Goal: Task Accomplishment & Management: Complete application form

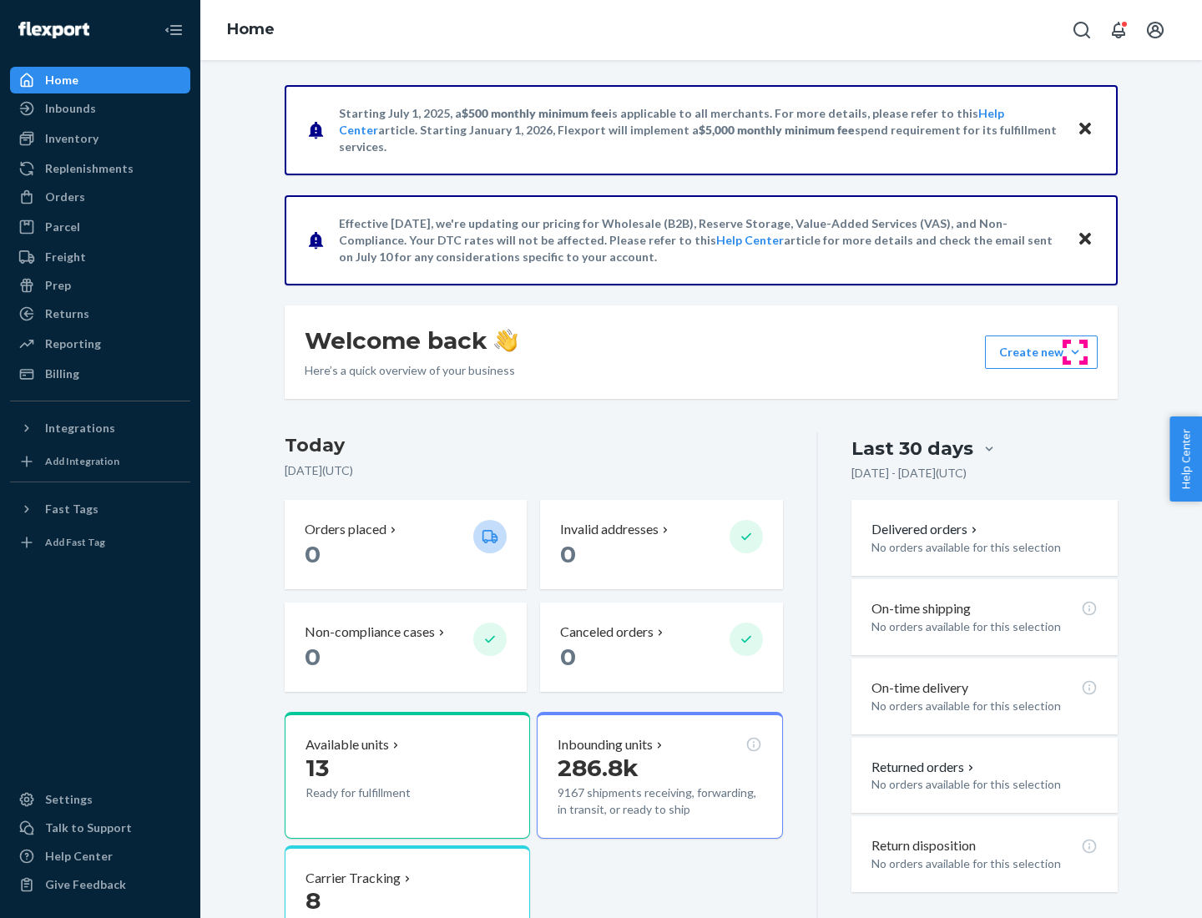
click at [1075, 352] on button "Create new Create new inbound Create new order Create new product" at bounding box center [1041, 352] width 113 height 33
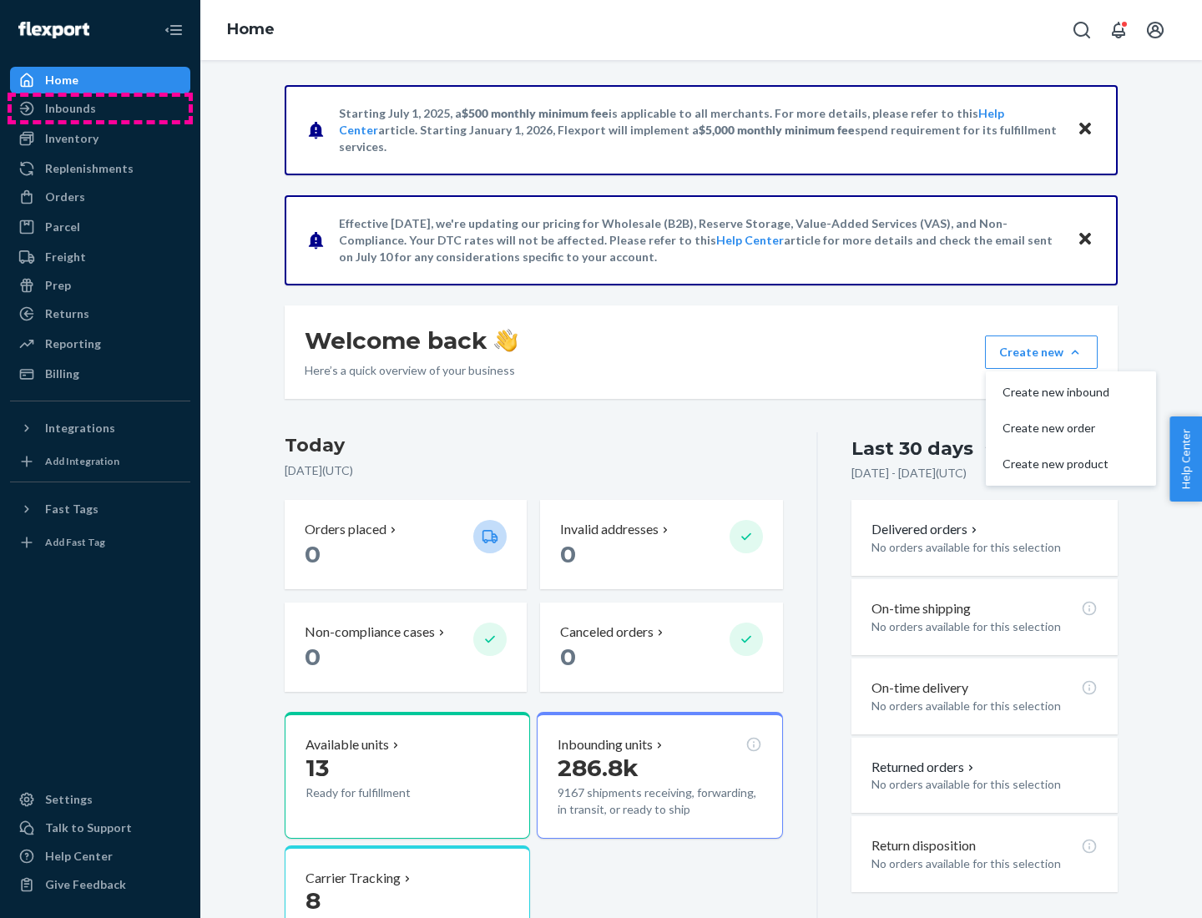
click at [100, 109] on div "Inbounds" at bounding box center [100, 108] width 177 height 23
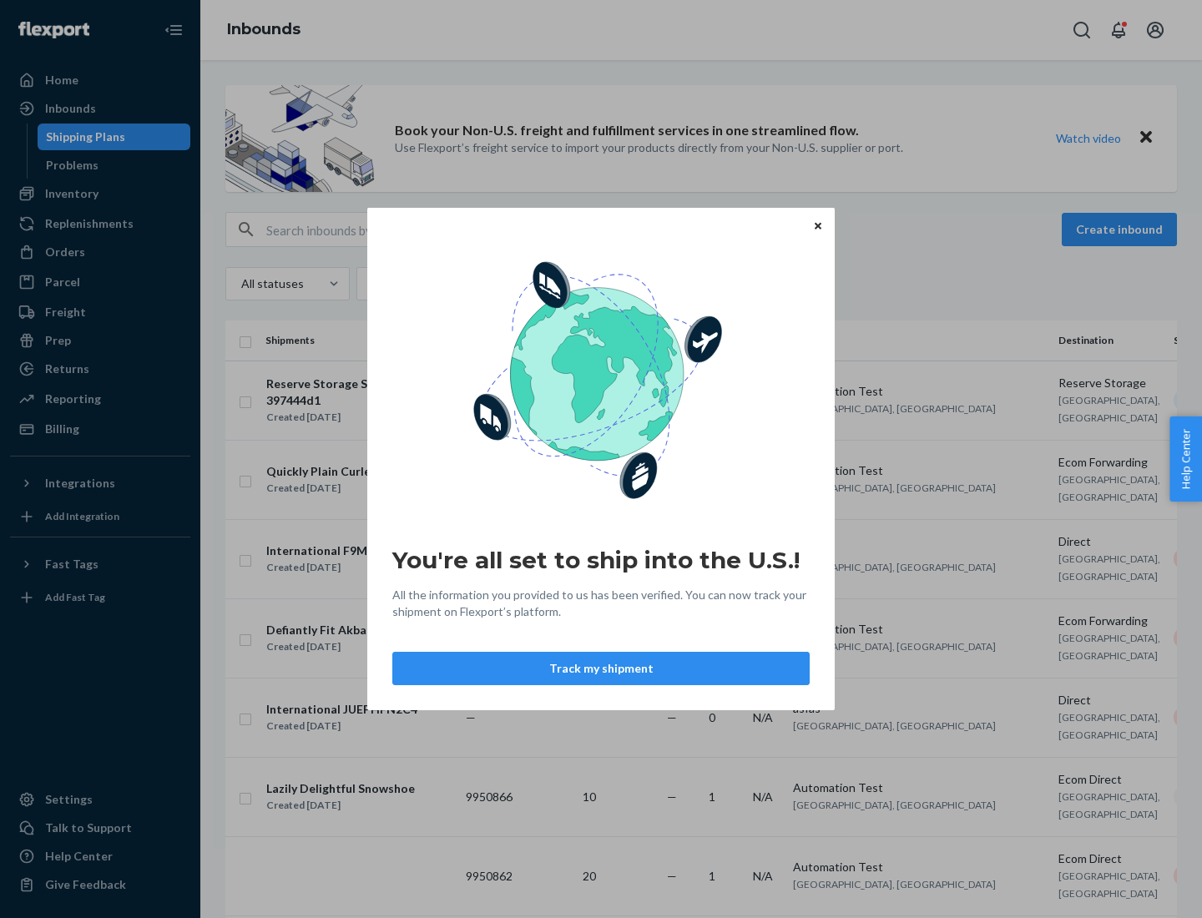
click at [601, 669] on button "Track my shipment" at bounding box center [600, 668] width 417 height 33
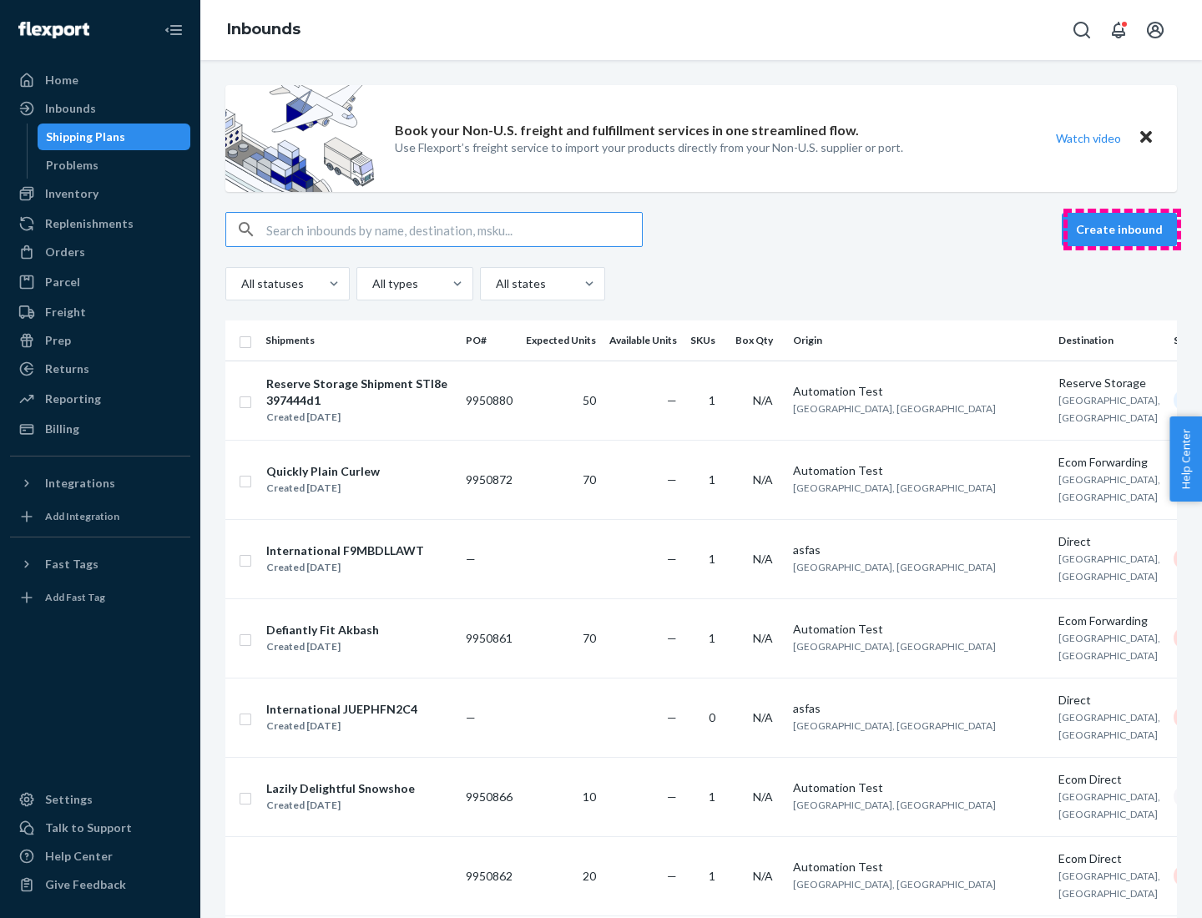
click at [1122, 230] on button "Create inbound" at bounding box center [1119, 229] width 115 height 33
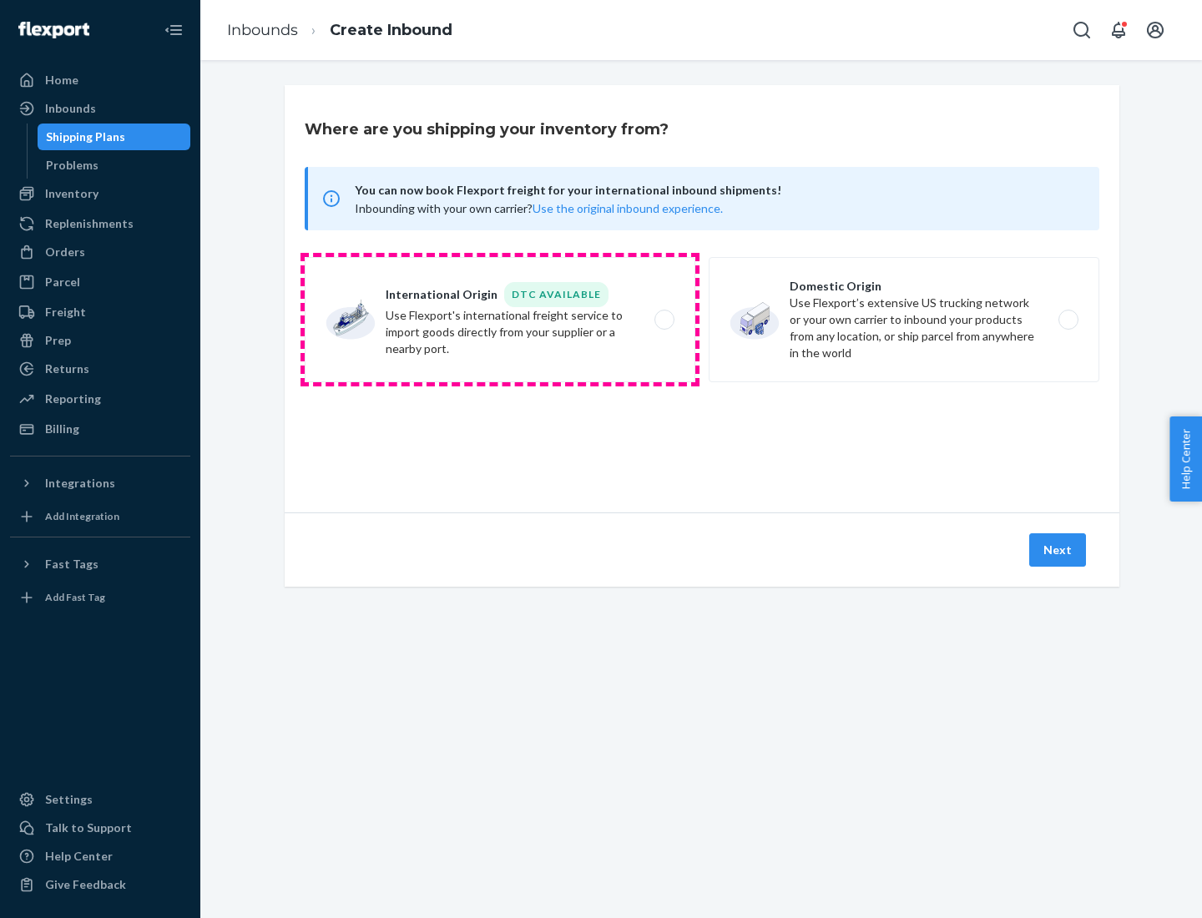
click at [500, 320] on label "International Origin DTC Available Use Flexport's international freight service…" at bounding box center [500, 319] width 391 height 125
click at [664, 320] on input "International Origin DTC Available Use Flexport's international freight service…" at bounding box center [669, 320] width 11 height 11
radio input "true"
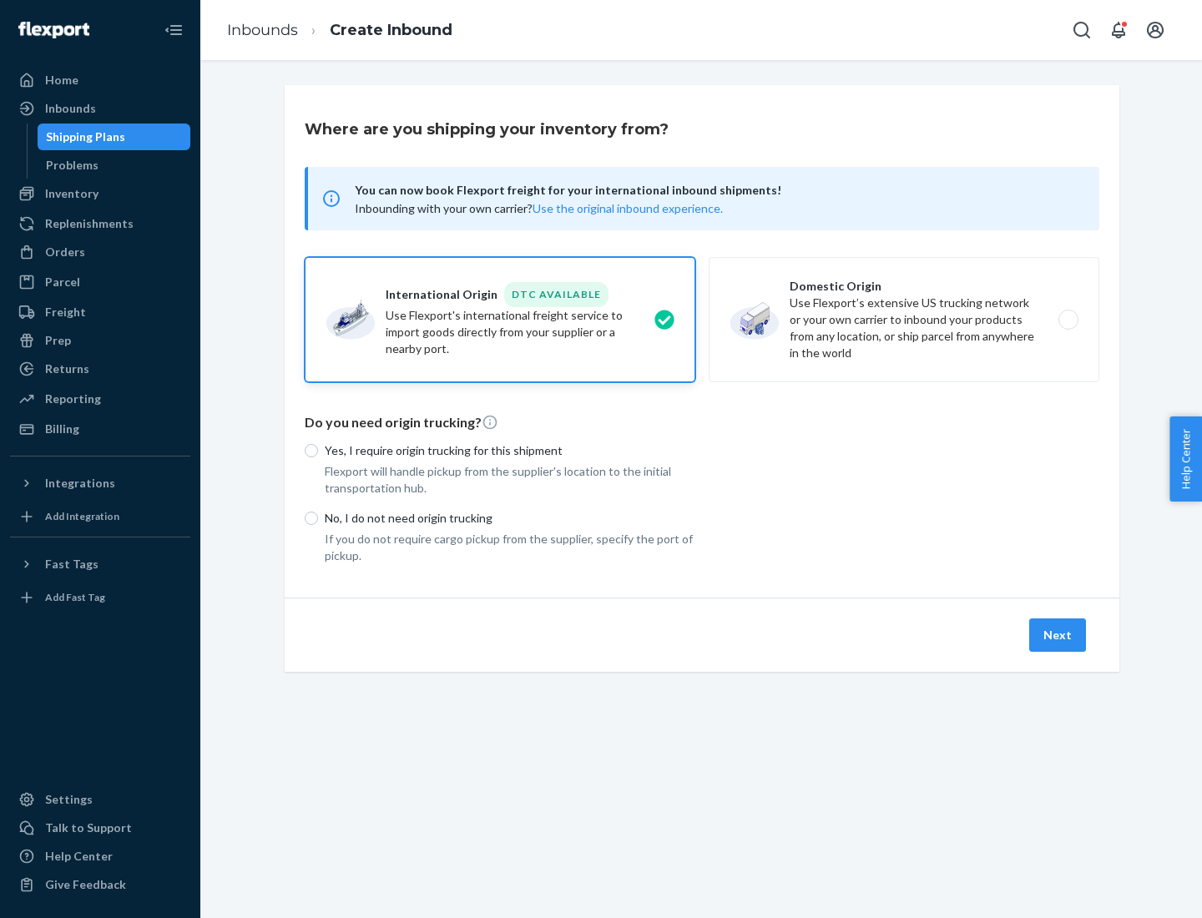
click at [510, 517] on p "No, I do not need origin trucking" at bounding box center [510, 518] width 371 height 17
click at [318, 517] on input "No, I do not need origin trucking" at bounding box center [311, 518] width 13 height 13
radio input "true"
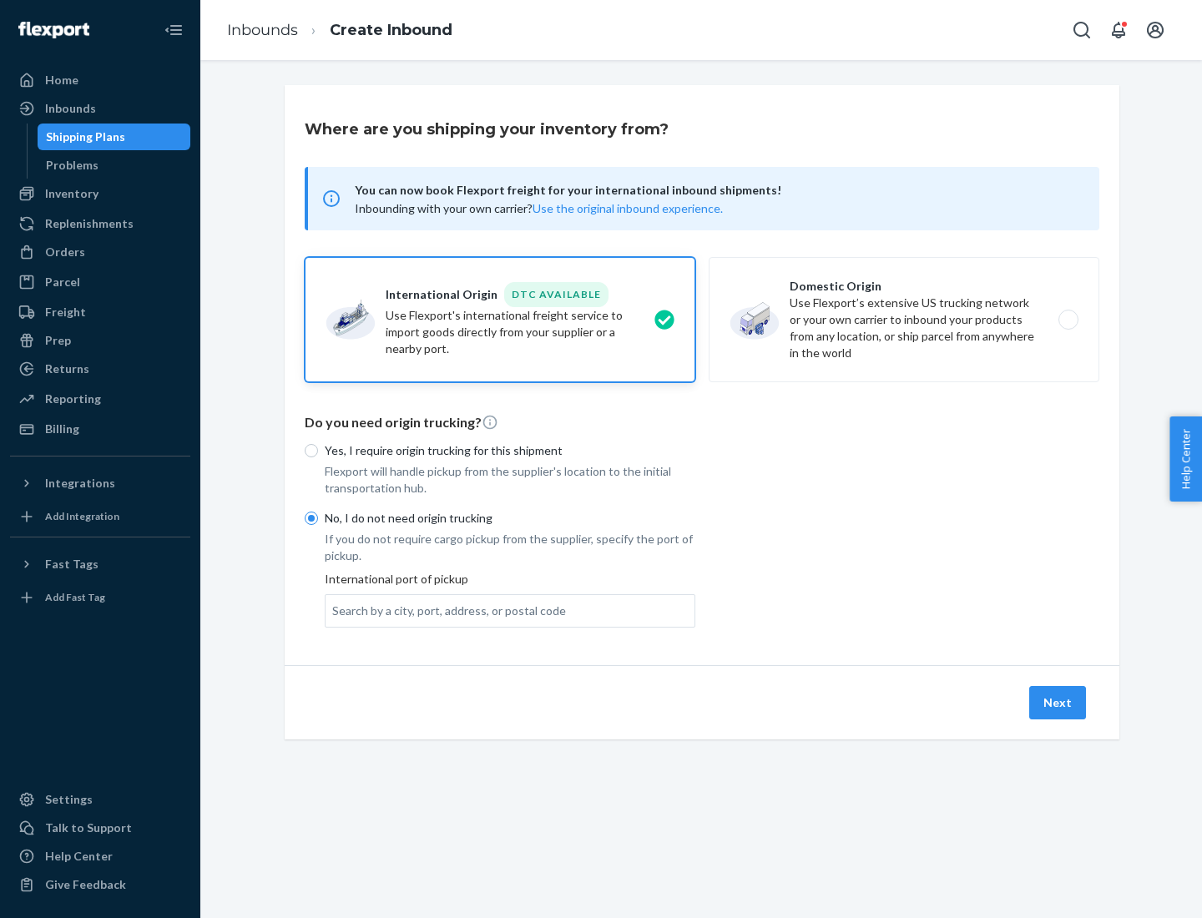
click at [445, 610] on div "Search by a city, port, address, or postal code" at bounding box center [449, 611] width 234 height 17
click at [334, 610] on input "Search by a city, port, address, or postal code" at bounding box center [333, 611] width 2 height 17
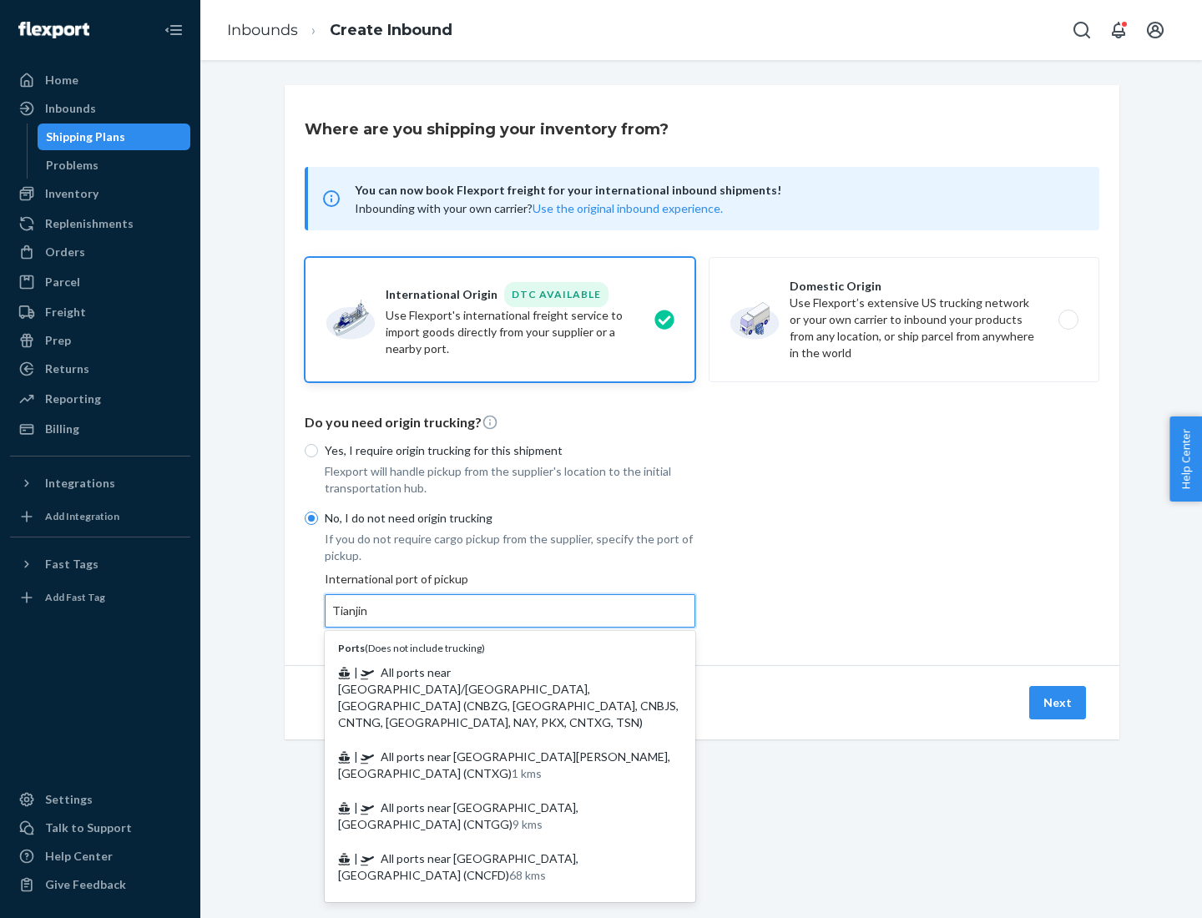
click at [493, 672] on span "| All ports near [GEOGRAPHIC_DATA]/[GEOGRAPHIC_DATA], [GEOGRAPHIC_DATA] (CNBZG,…" at bounding box center [508, 697] width 341 height 64
click at [369, 619] on input "Tianjin" at bounding box center [350, 611] width 37 height 17
type input "All ports near [GEOGRAPHIC_DATA]/[GEOGRAPHIC_DATA], [GEOGRAPHIC_DATA] (CNBZG, […"
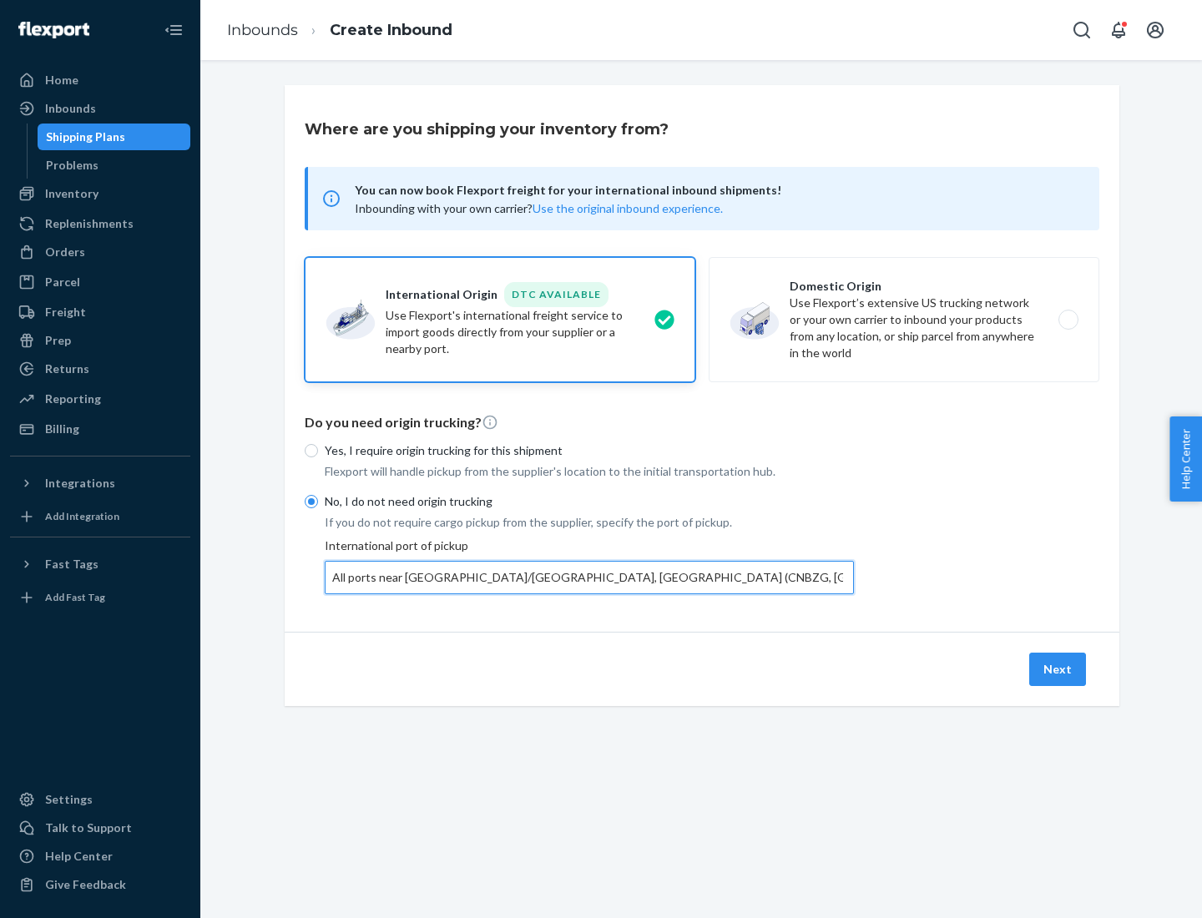
click at [1058, 669] on button "Next" at bounding box center [1057, 669] width 57 height 33
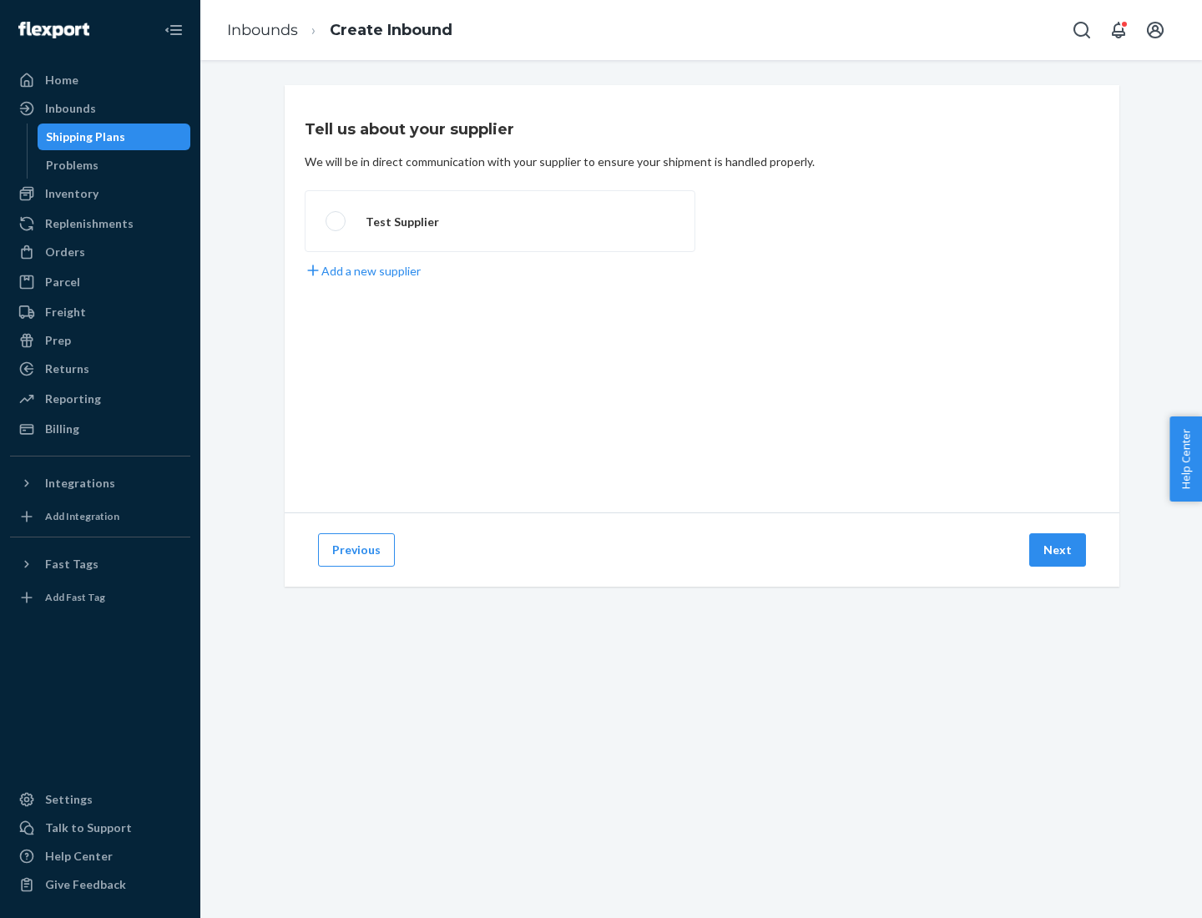
click at [500, 221] on label "Test Supplier" at bounding box center [500, 221] width 391 height 62
click at [336, 221] on input "Test Supplier" at bounding box center [331, 221] width 11 height 11
radio input "true"
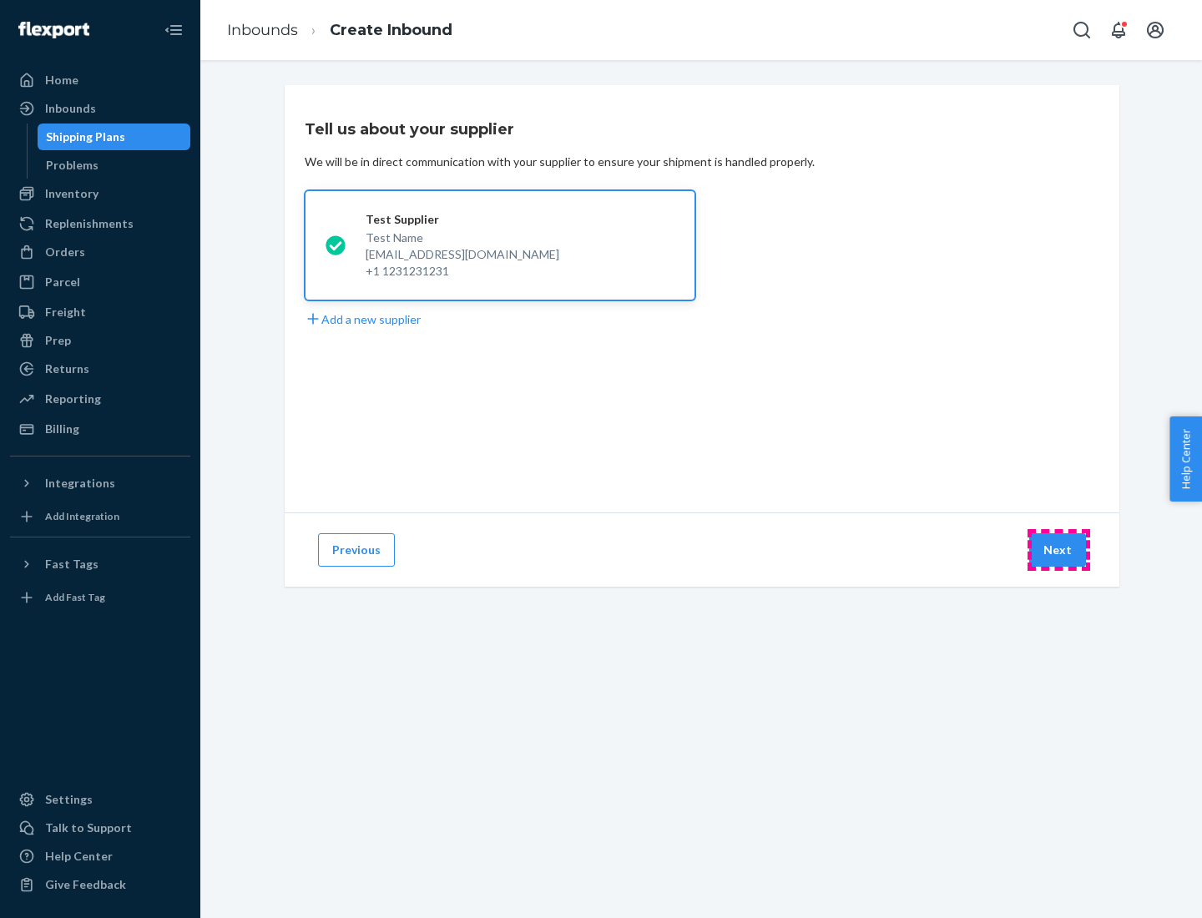
click at [1058, 550] on button "Next" at bounding box center [1057, 549] width 57 height 33
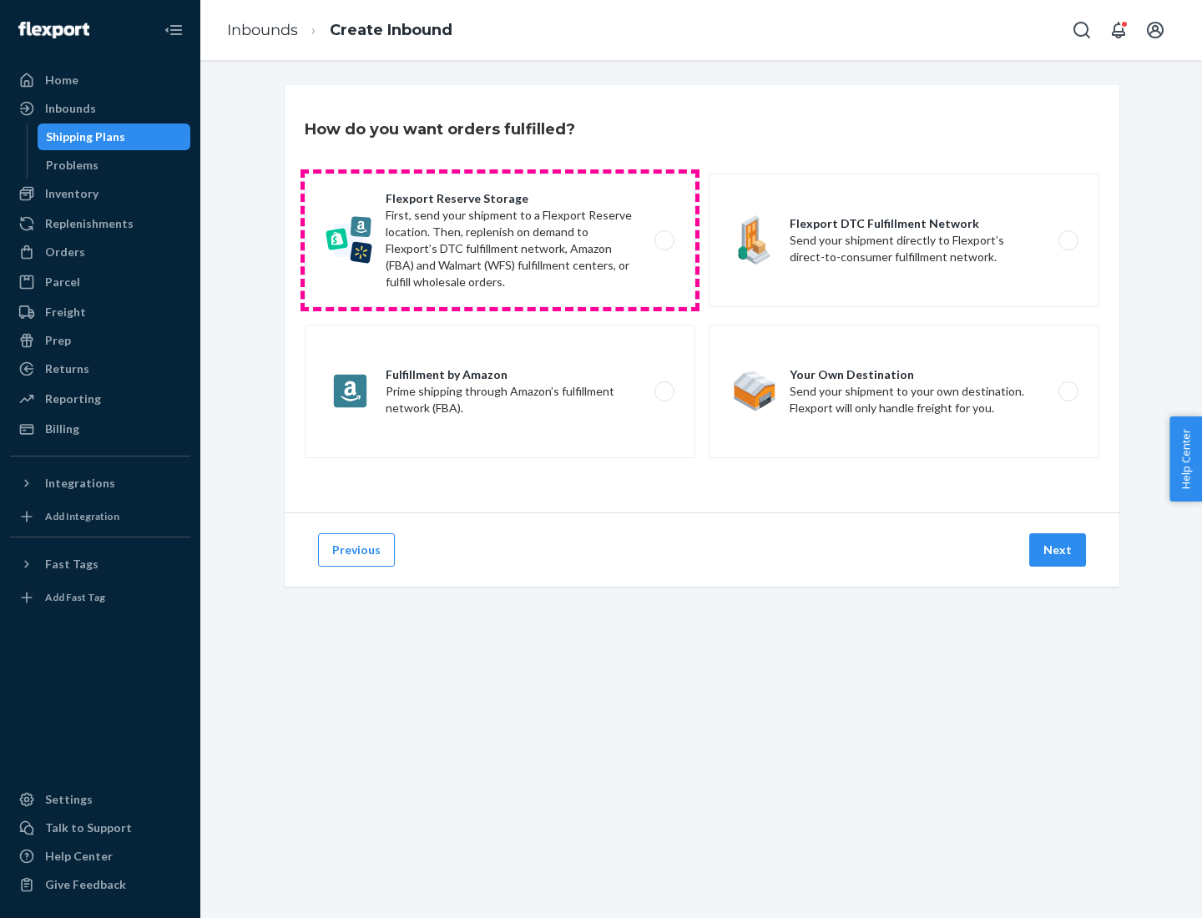
click at [500, 240] on label "Flexport Reserve Storage First, send your shipment to a Flexport Reserve locati…" at bounding box center [500, 241] width 391 height 134
click at [664, 240] on input "Flexport Reserve Storage First, send your shipment to a Flexport Reserve locati…" at bounding box center [669, 240] width 11 height 11
radio input "true"
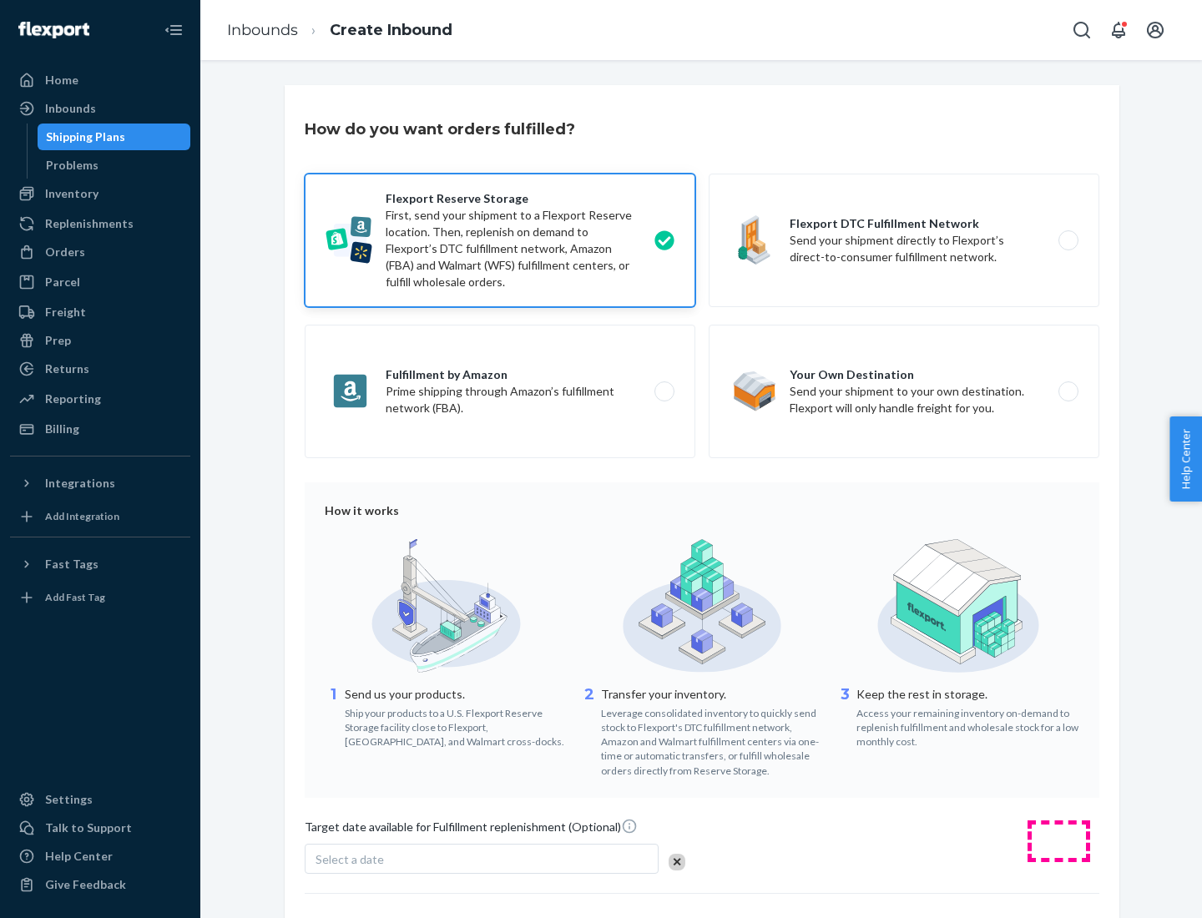
scroll to position [137, 0]
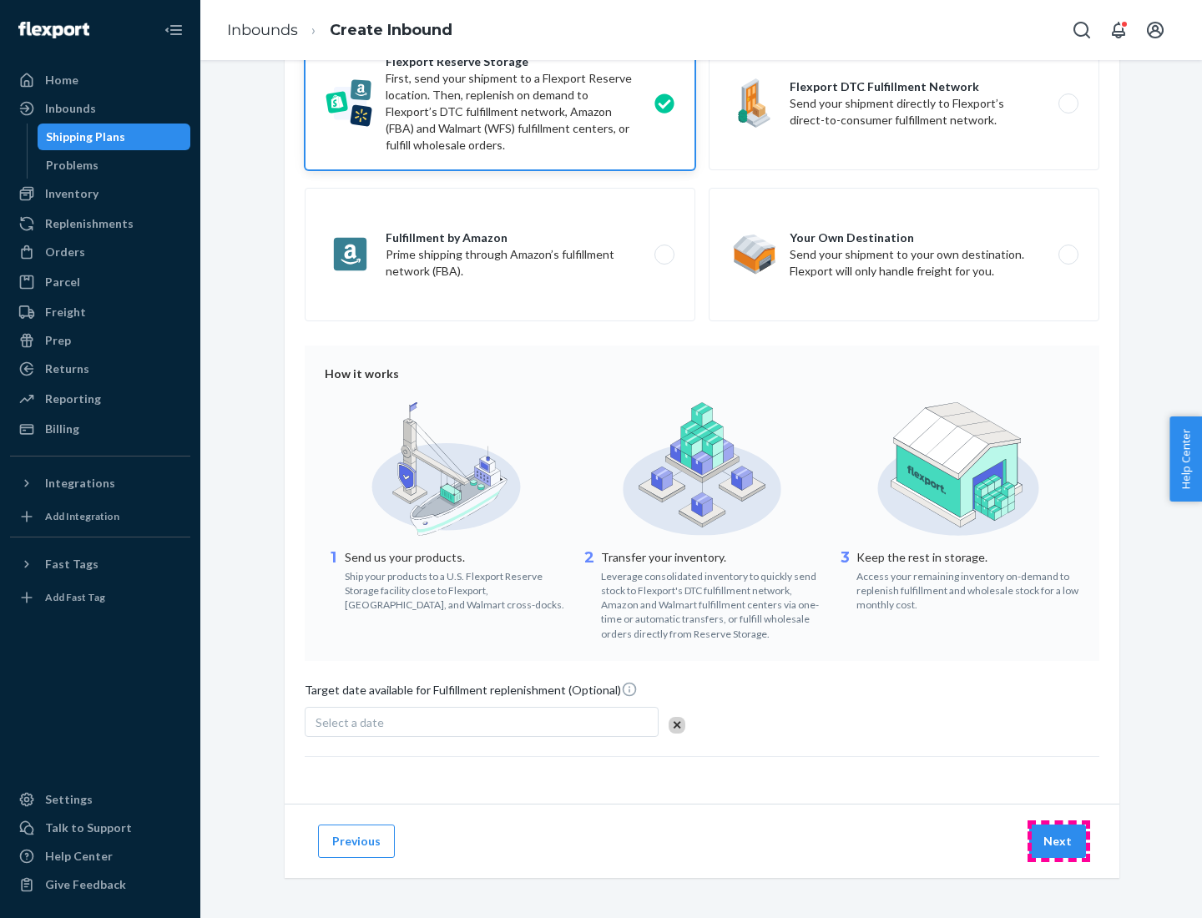
click at [1058, 840] on button "Next" at bounding box center [1057, 841] width 57 height 33
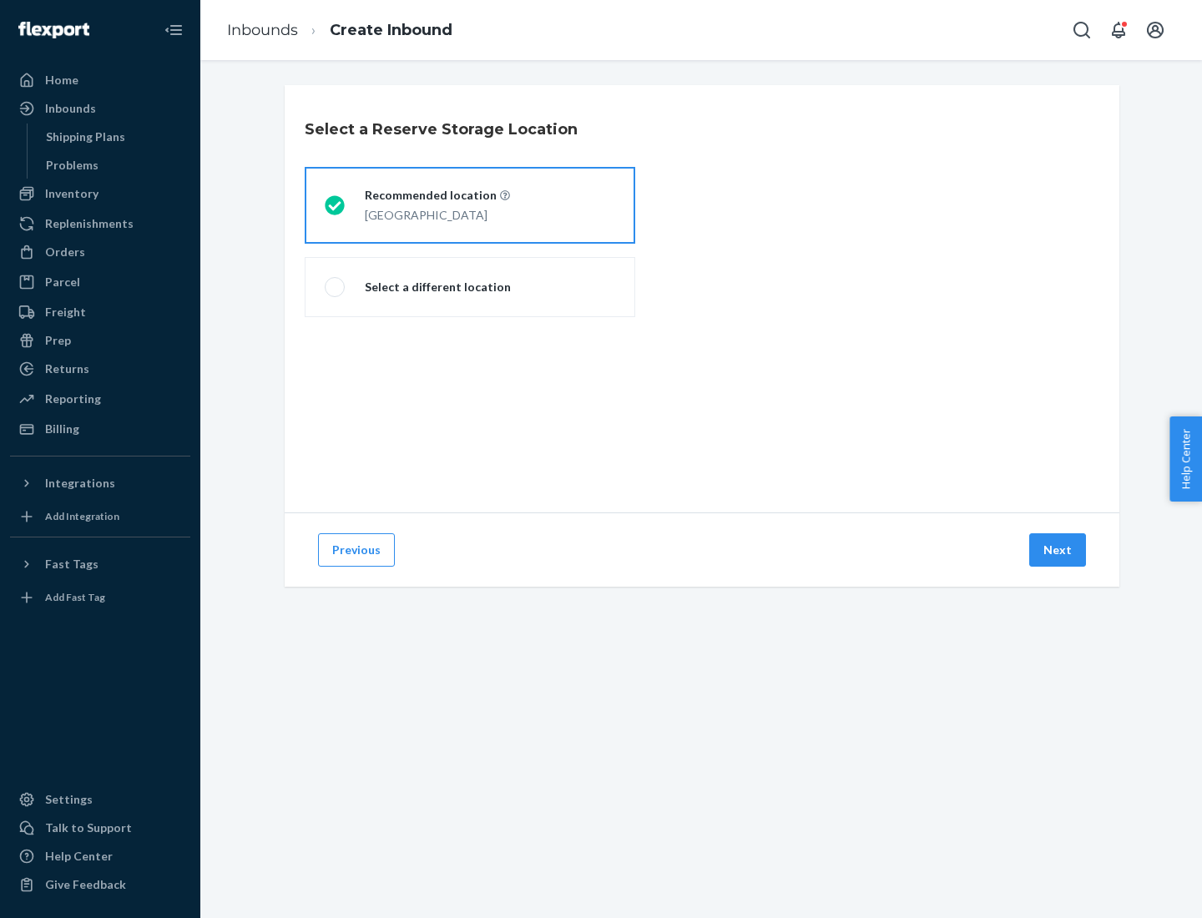
click at [470, 205] on div "[GEOGRAPHIC_DATA]" at bounding box center [437, 214] width 145 height 20
click at [336, 205] on input "Recommended location [GEOGRAPHIC_DATA]" at bounding box center [330, 205] width 11 height 11
click at [1058, 550] on button "Next" at bounding box center [1057, 549] width 57 height 33
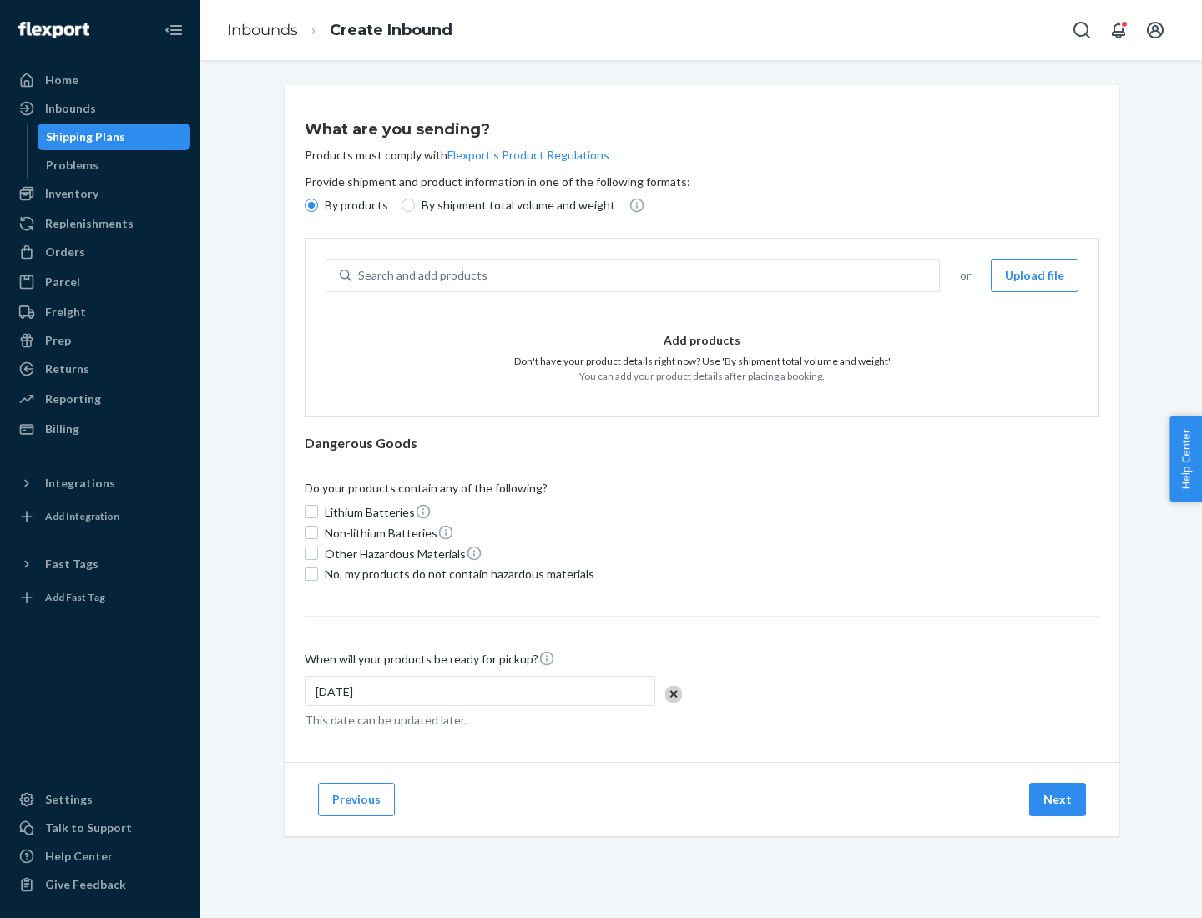
click at [646, 275] on div "Search and add products" at bounding box center [645, 275] width 588 height 30
click at [360, 275] on input "Search and add products" at bounding box center [359, 275] width 2 height 17
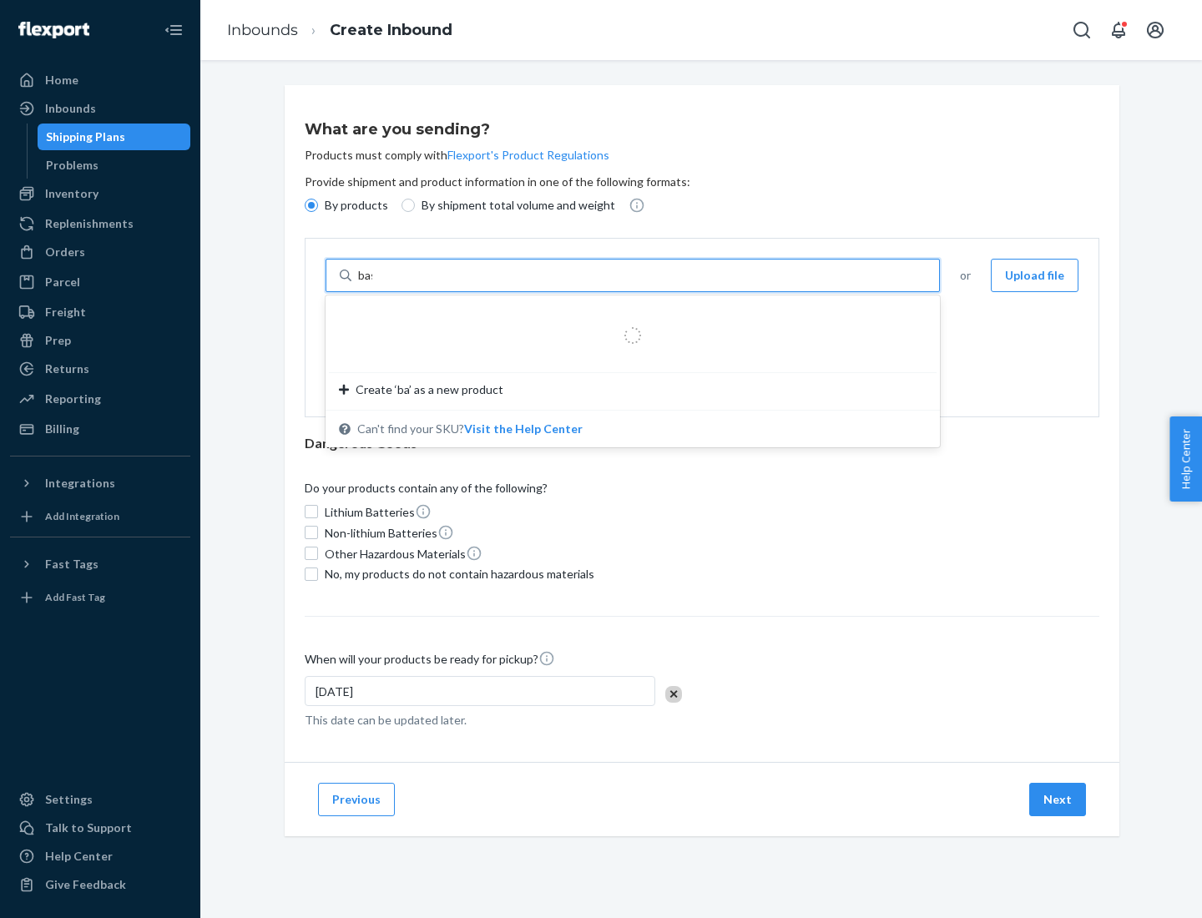
type input "basic"
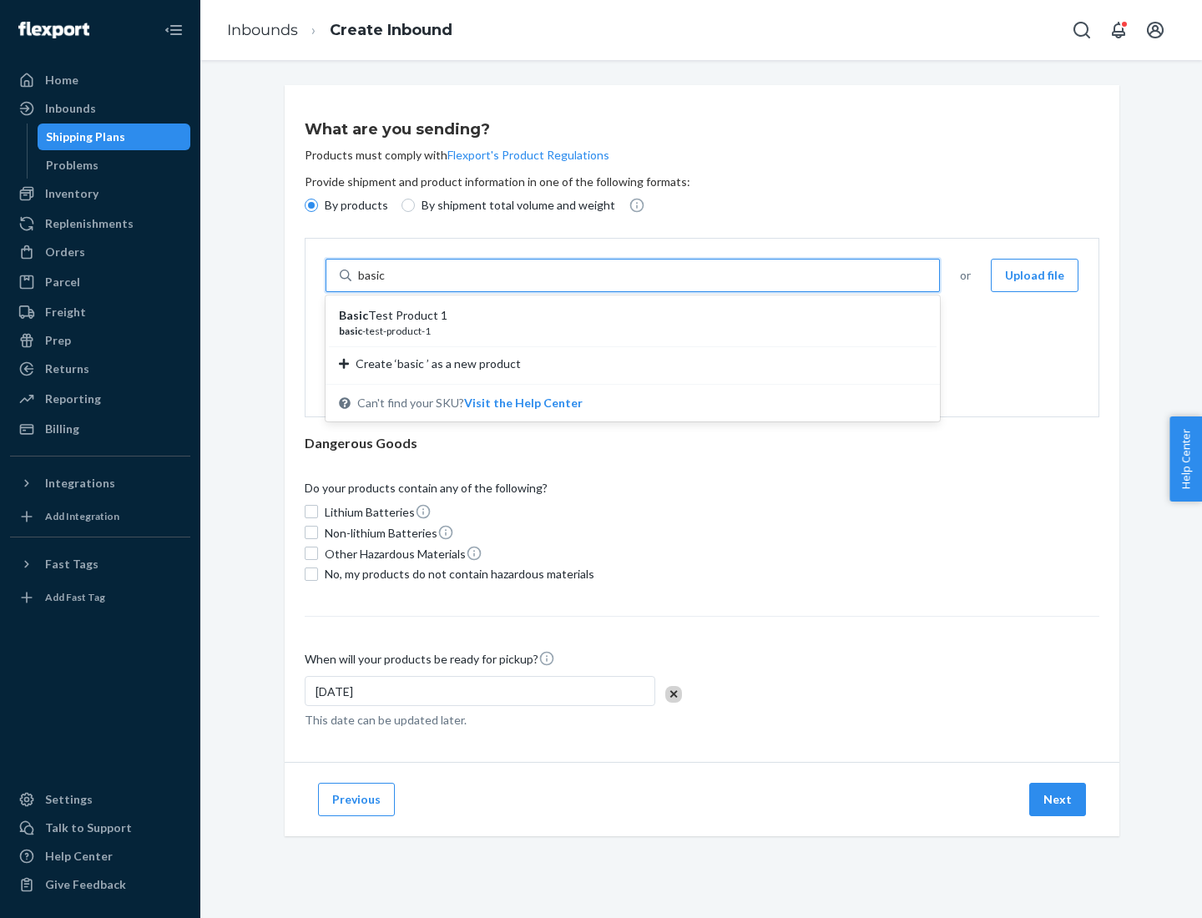
click at [627, 315] on div "Basic Test Product 1" at bounding box center [626, 315] width 574 height 17
click at [388, 284] on input "basic" at bounding box center [373, 275] width 30 height 17
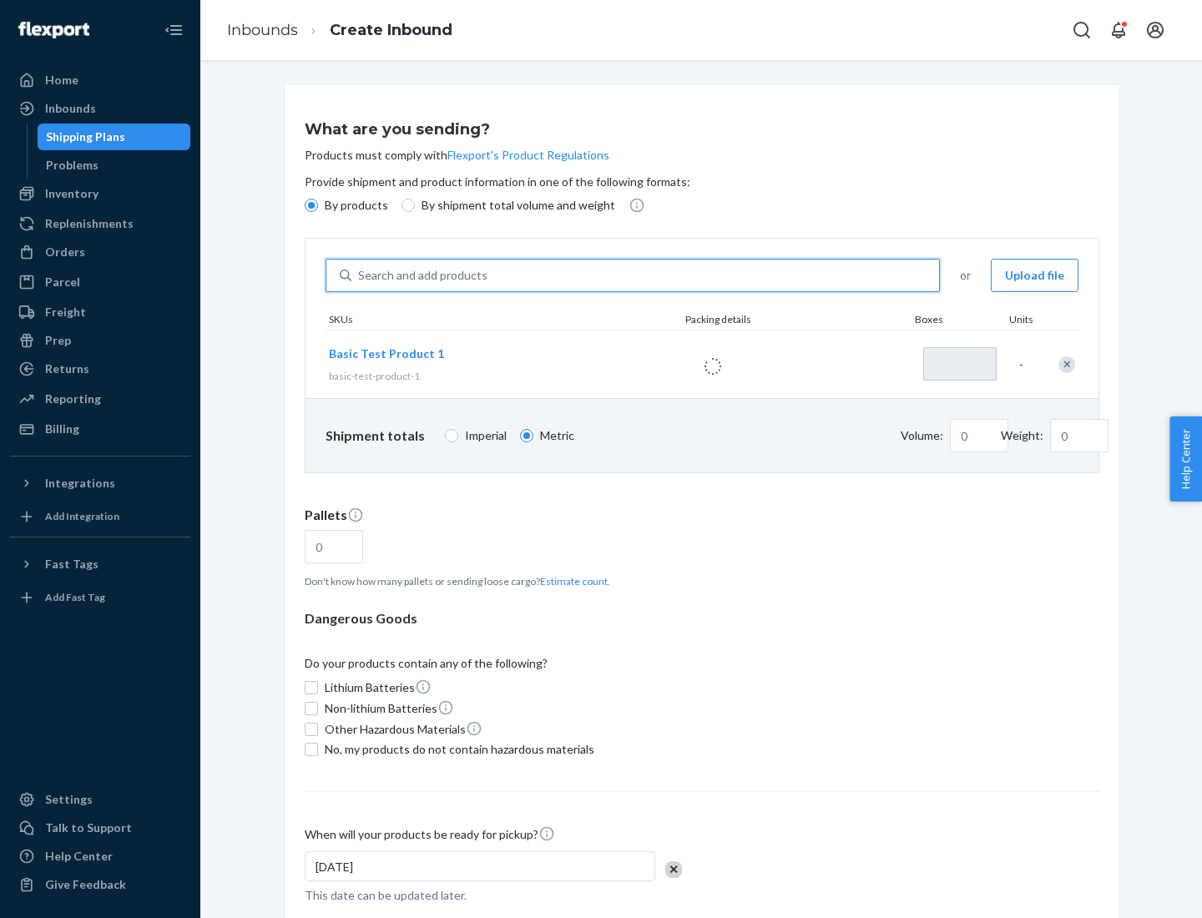
type input "1"
type input "1.09"
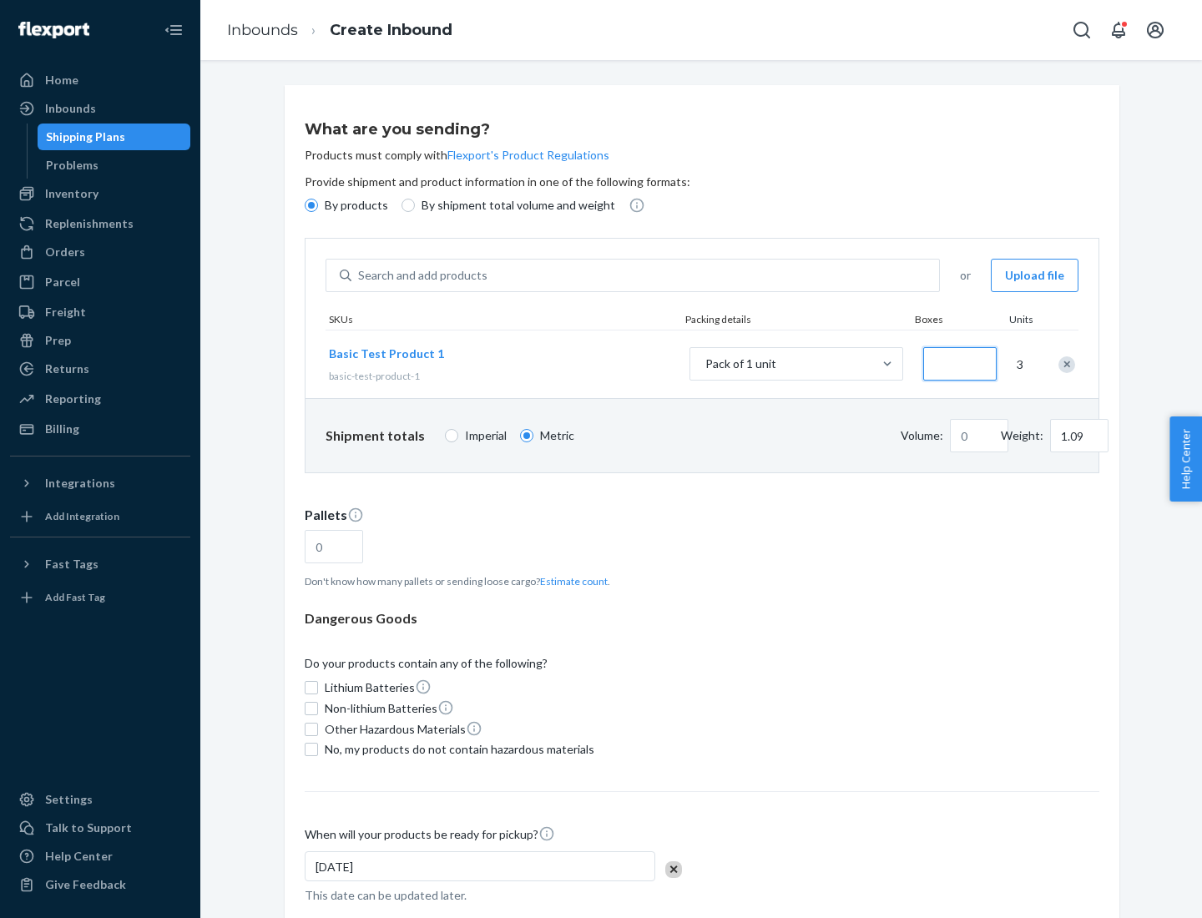
type input "3.27"
type input "3"
type input "0.01"
type input "32.66"
type input "30"
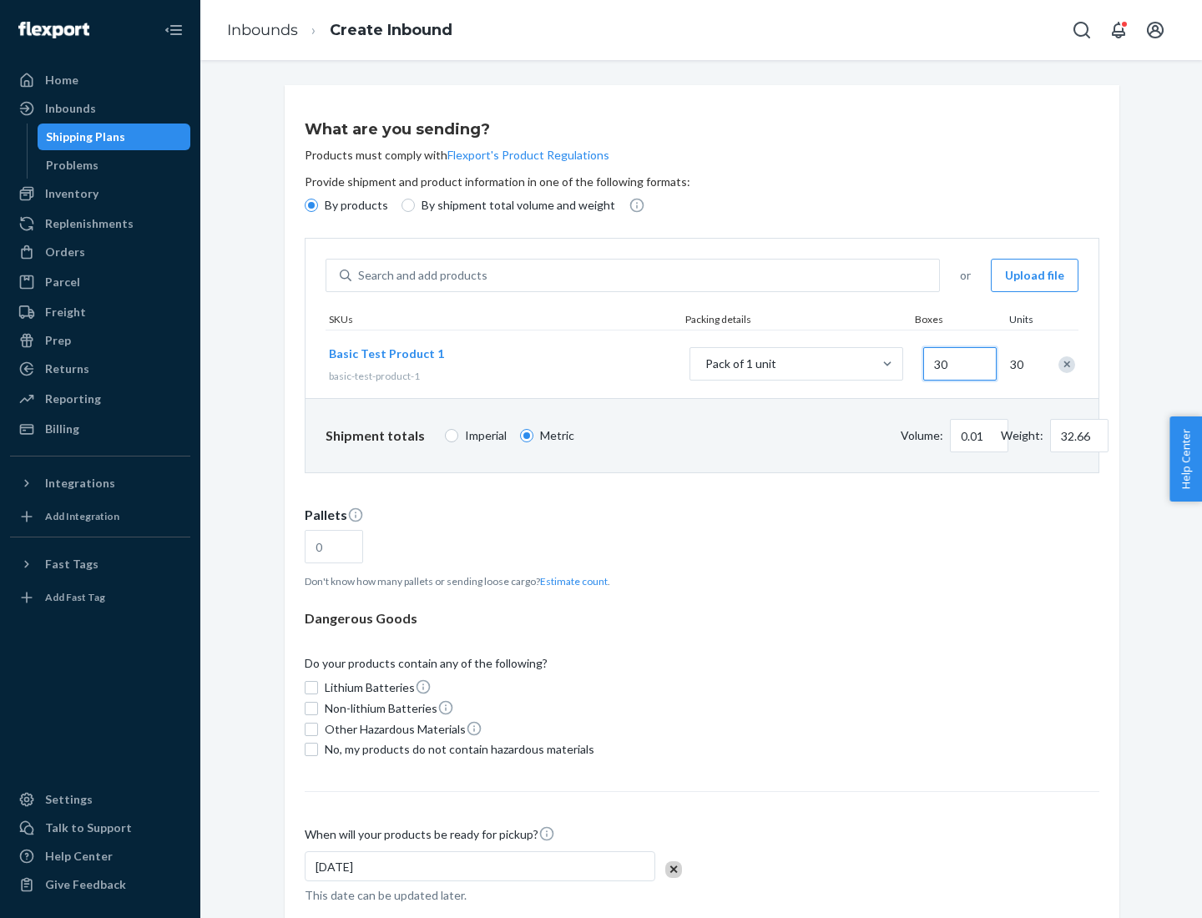
type input "0.07"
type input "326.59"
type input "300"
type input "0.68"
type input "3265.86"
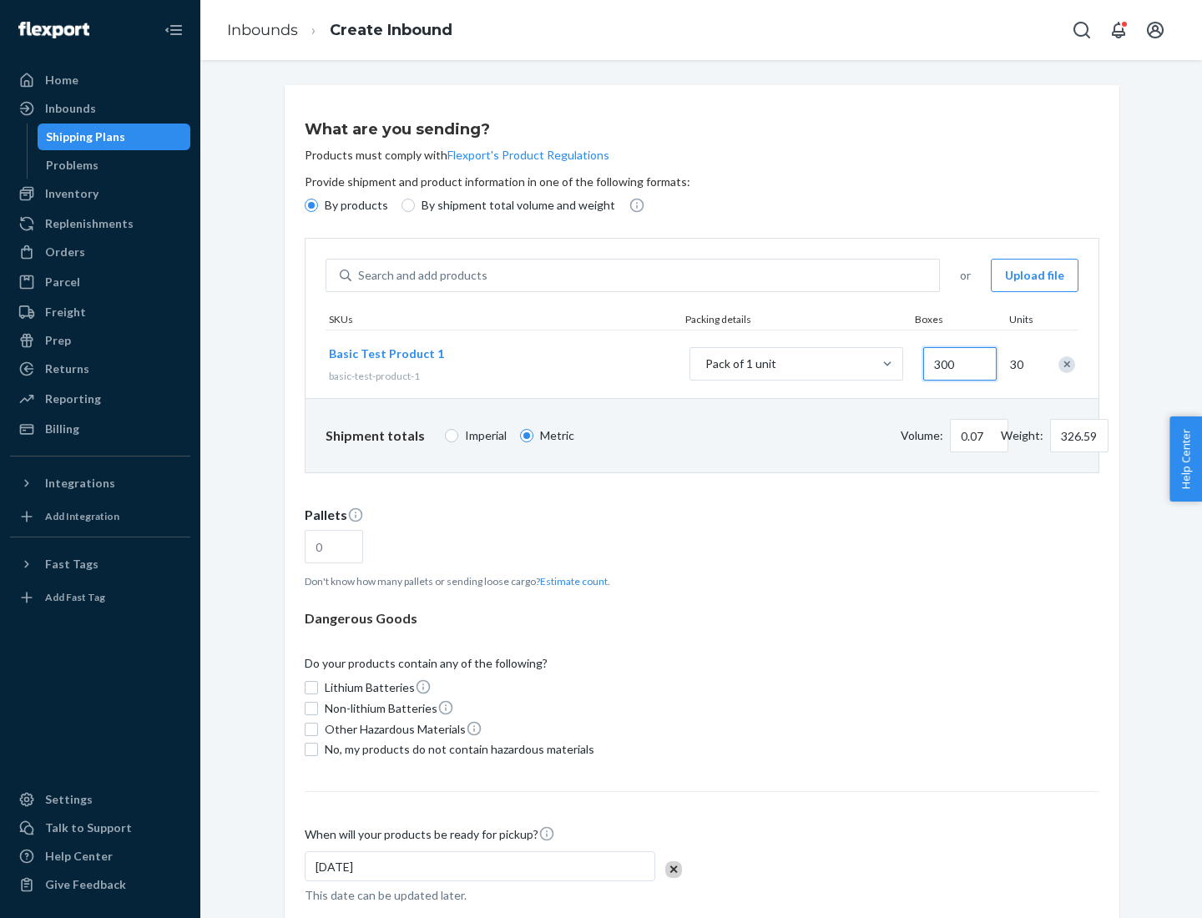
type input "3000"
type input "1.09"
type input "1"
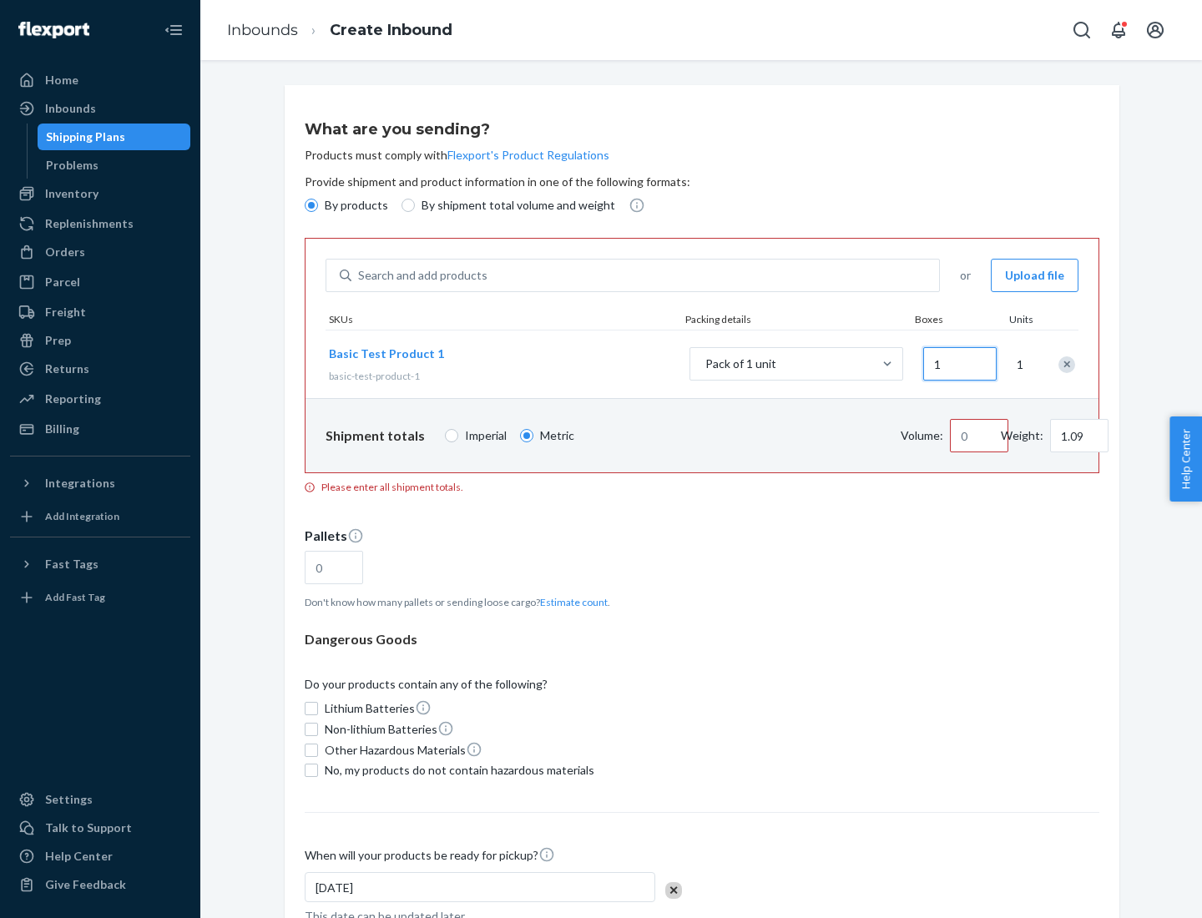
type input "10.89"
type input "10"
type input "0.02"
type input "108.86"
type input "100"
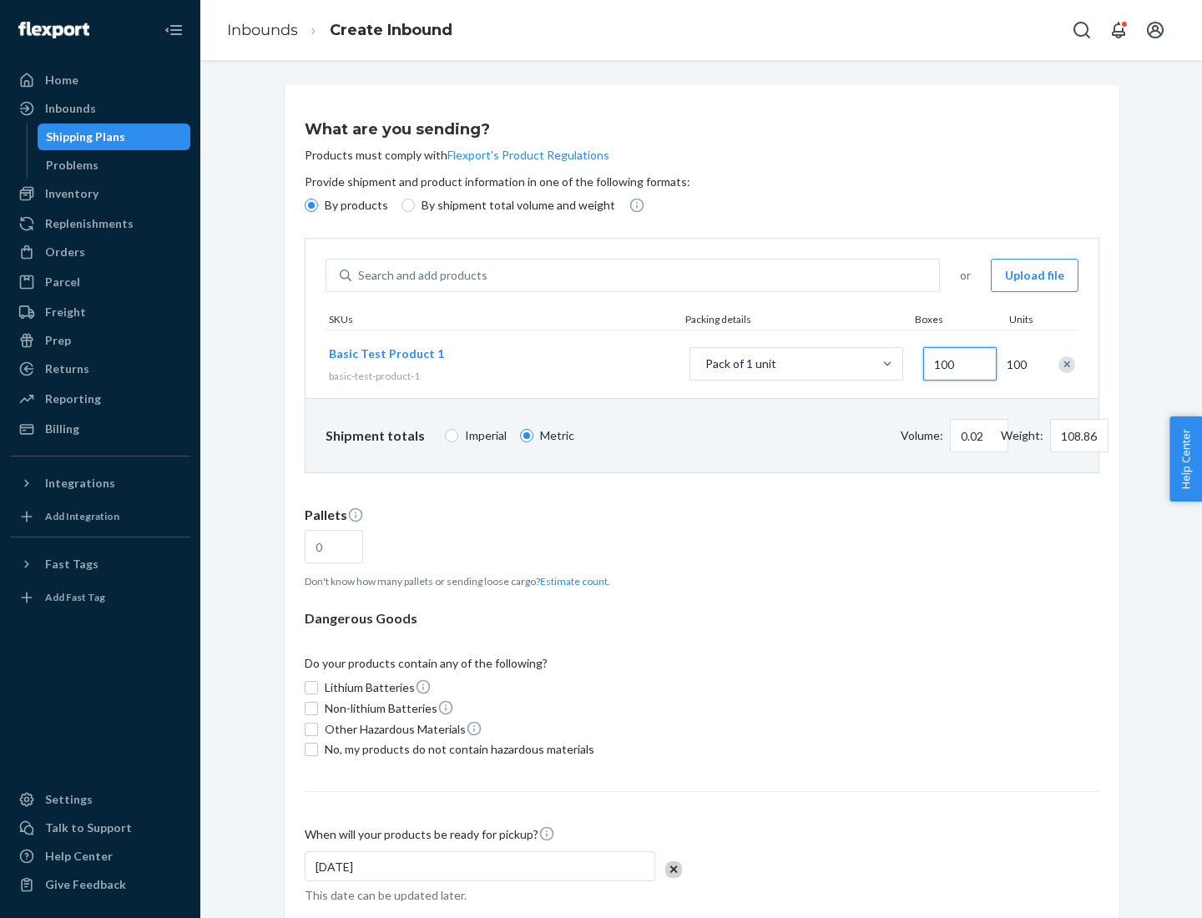
type input "0.23"
type input "1088.62"
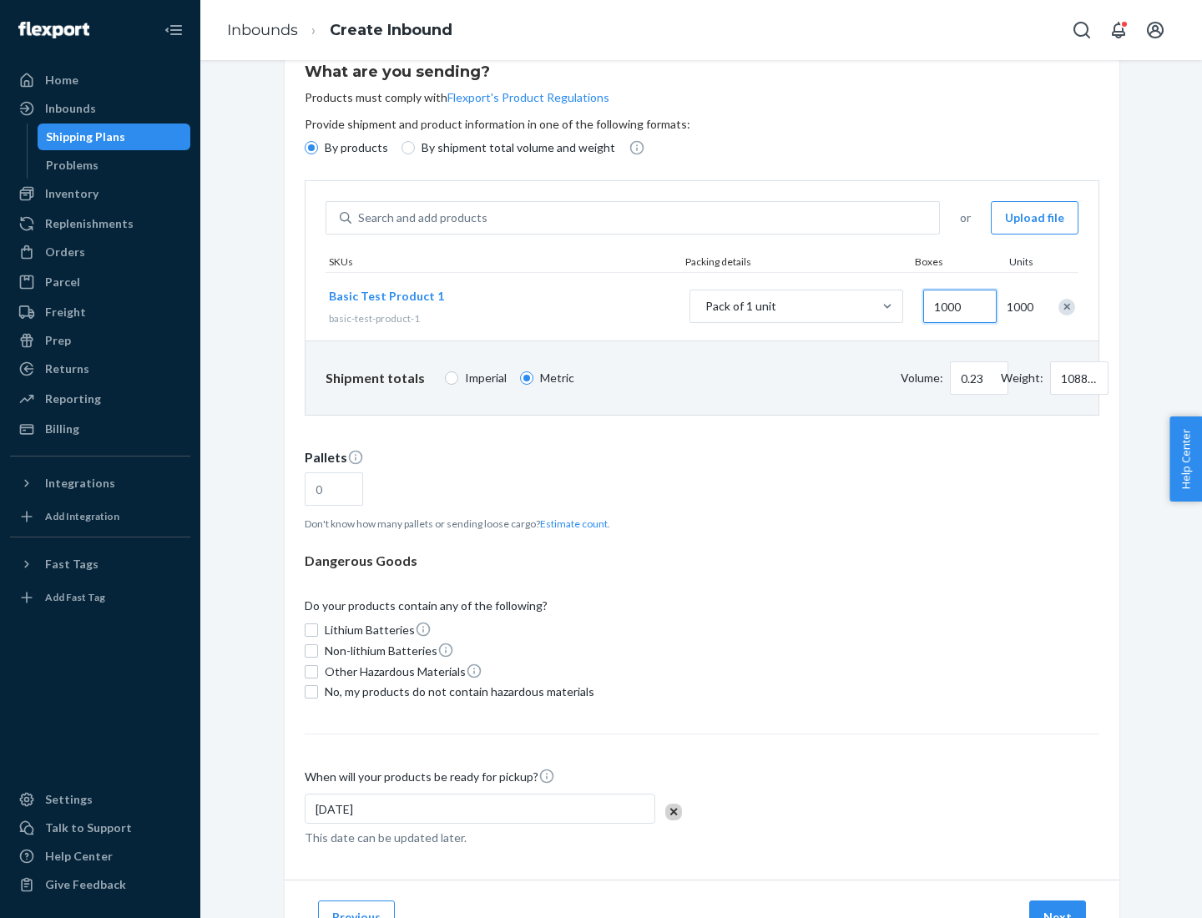
type input "1000"
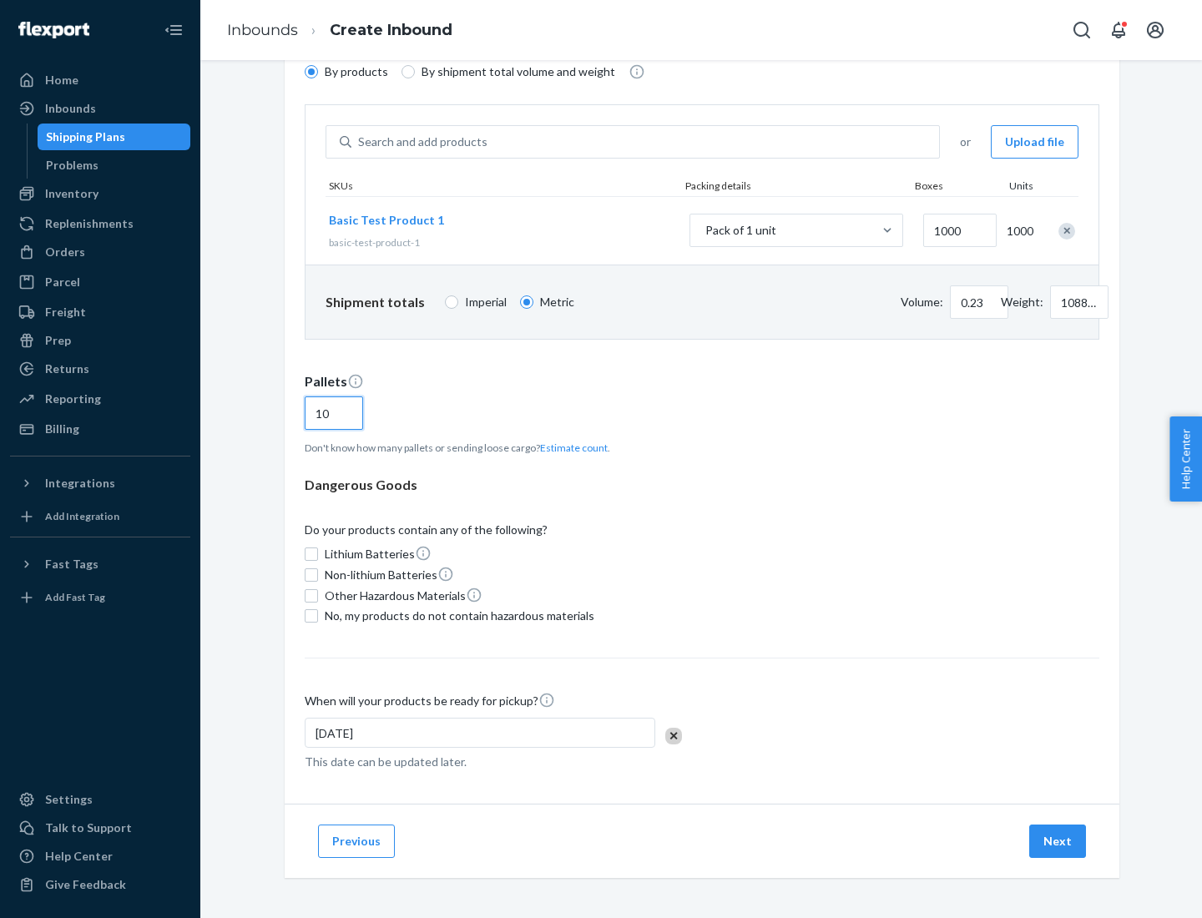
type input "10"
click at [457, 616] on span "No, my products do not contain hazardous materials" at bounding box center [460, 616] width 270 height 17
click at [318, 616] on input "No, my products do not contain hazardous materials" at bounding box center [311, 615] width 13 height 13
checkbox input "true"
click at [1058, 841] on button "Next" at bounding box center [1057, 841] width 57 height 33
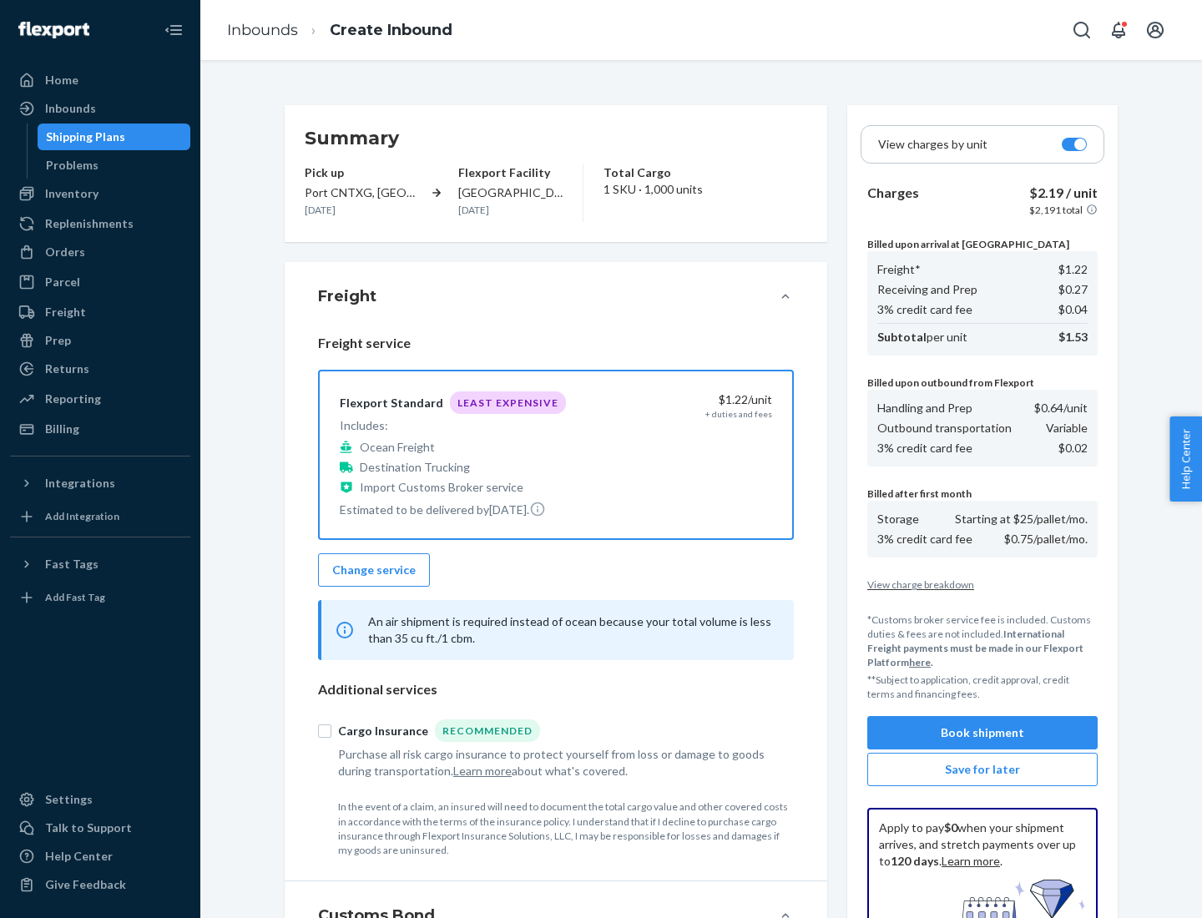
scroll to position [244, 0]
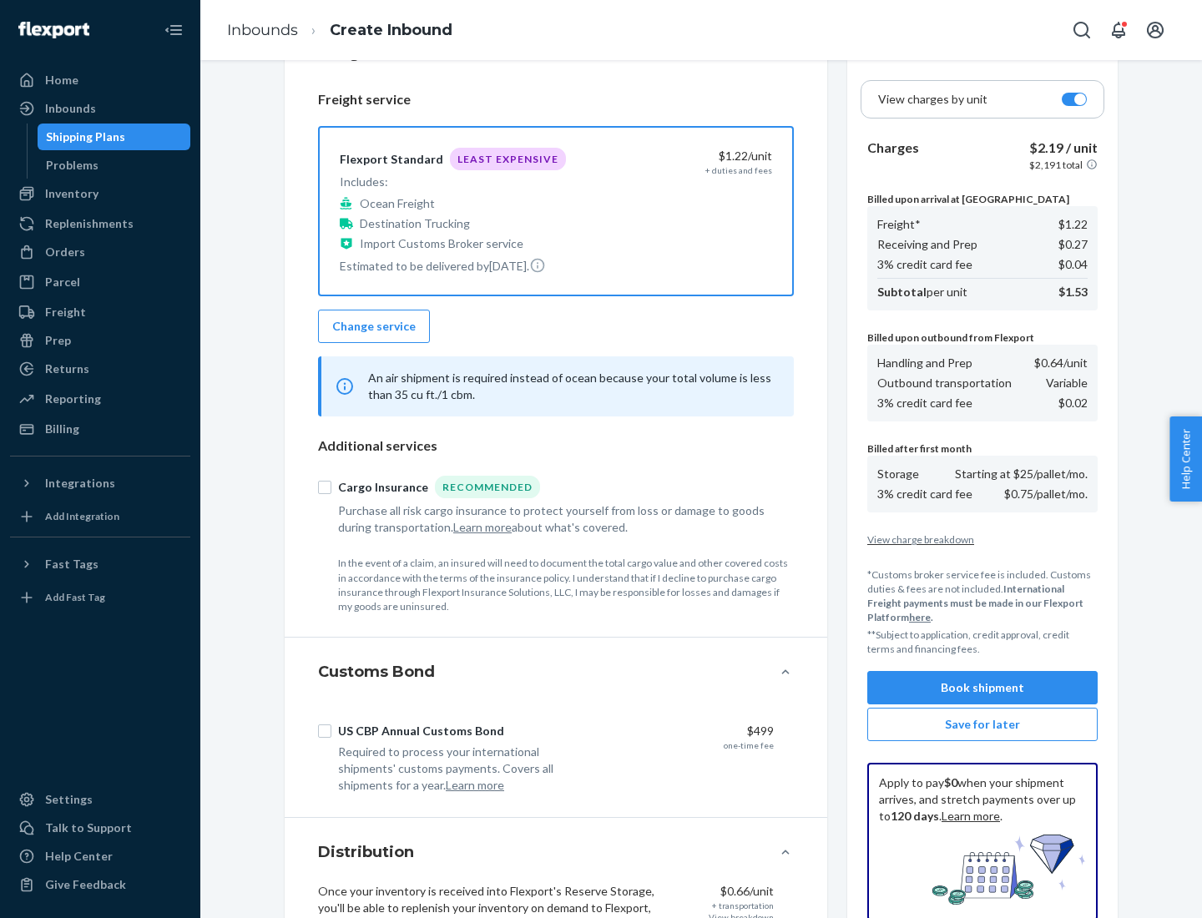
click at [982, 688] on button "Book shipment" at bounding box center [982, 687] width 230 height 33
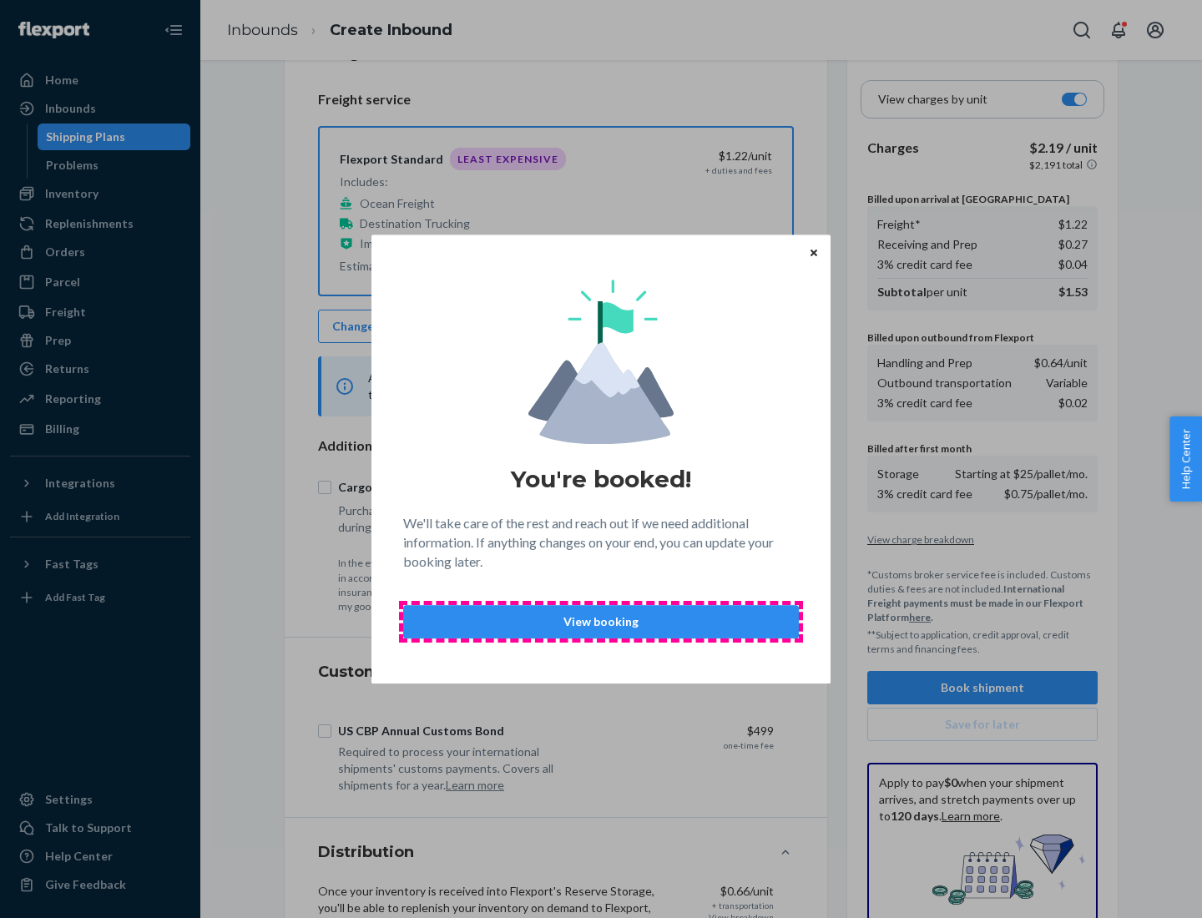
click at [601, 621] on p "View booking" at bounding box center [600, 621] width 367 height 17
